Goal: Information Seeking & Learning: Learn about a topic

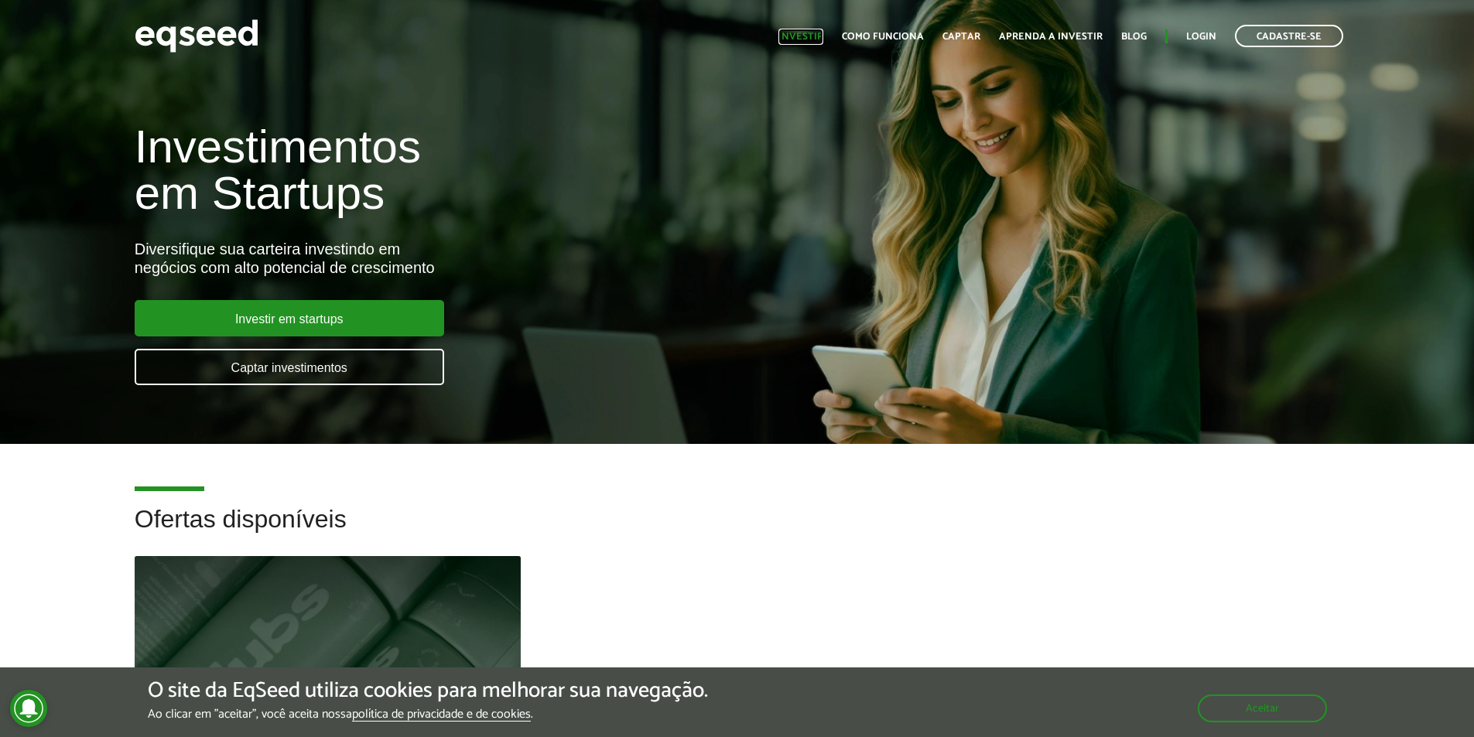
click at [809, 36] on link "Investir" at bounding box center [800, 37] width 45 height 10
click at [873, 35] on link "Como funciona" at bounding box center [883, 37] width 82 height 10
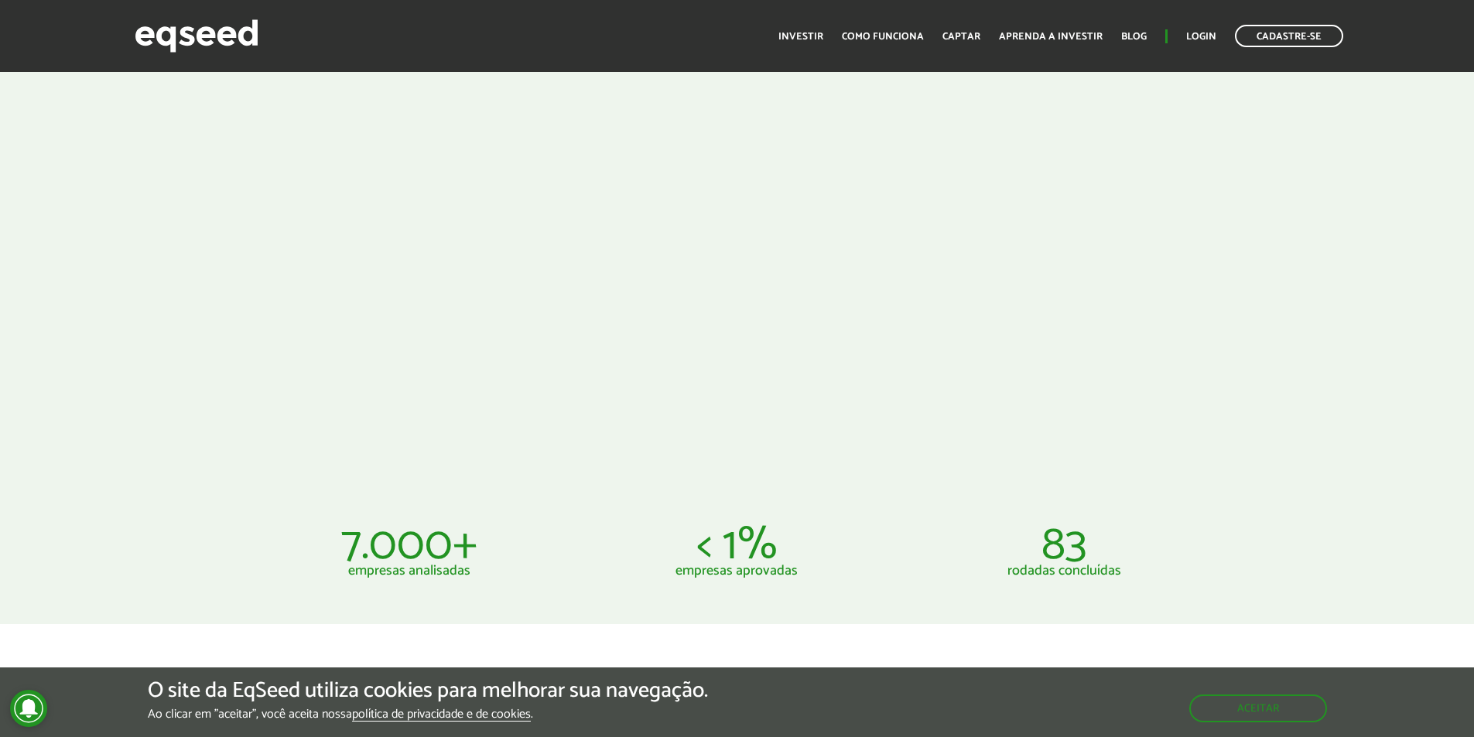
scroll to position [232, 0]
